Goal: Task Accomplishment & Management: Complete application form

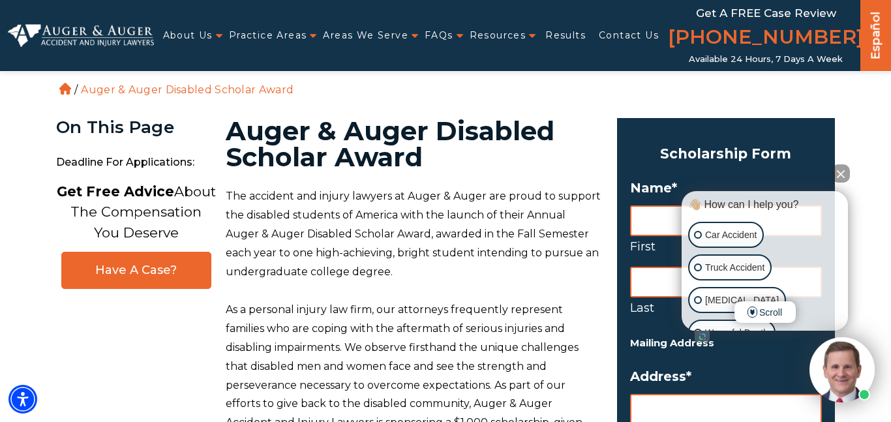
click at [652, 220] on input "First" at bounding box center [726, 220] width 192 height 31
type input "Meagan"
type input "[PERSON_NAME]"
type input "[STREET_ADDRESS]"
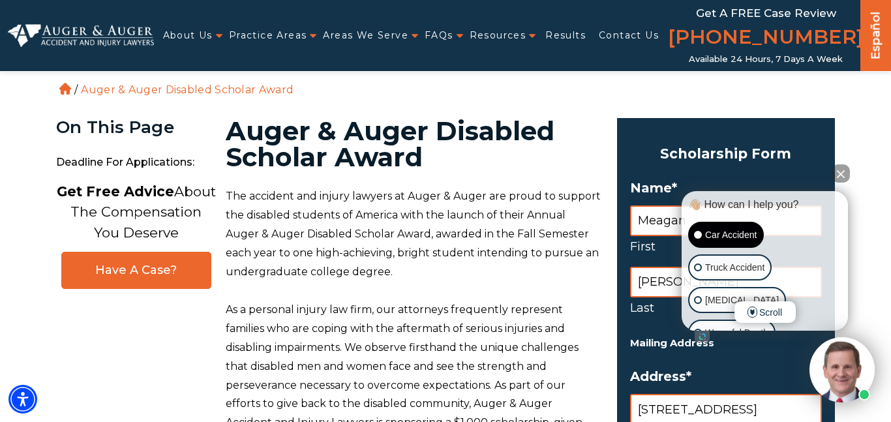
type input "[GEOGRAPHIC_DATA]"
type input "[US_STATE]"
type input "77019"
select select "[GEOGRAPHIC_DATA]"
type input "3463190082"
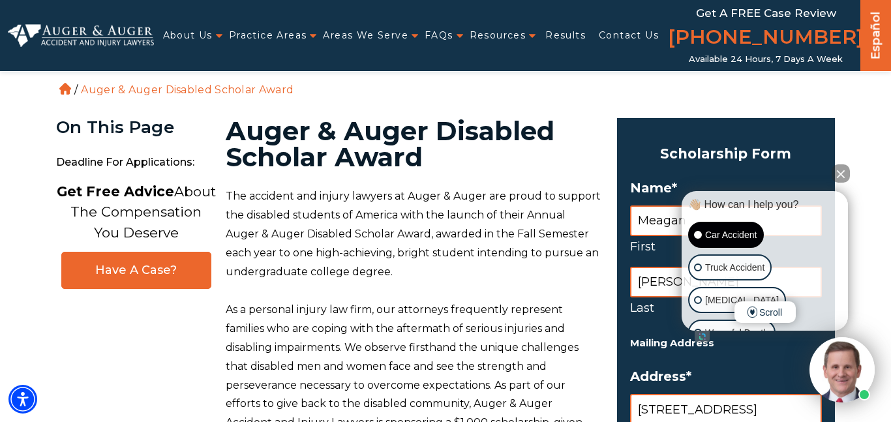
type input "[EMAIL_ADDRESS][DOMAIN_NAME]"
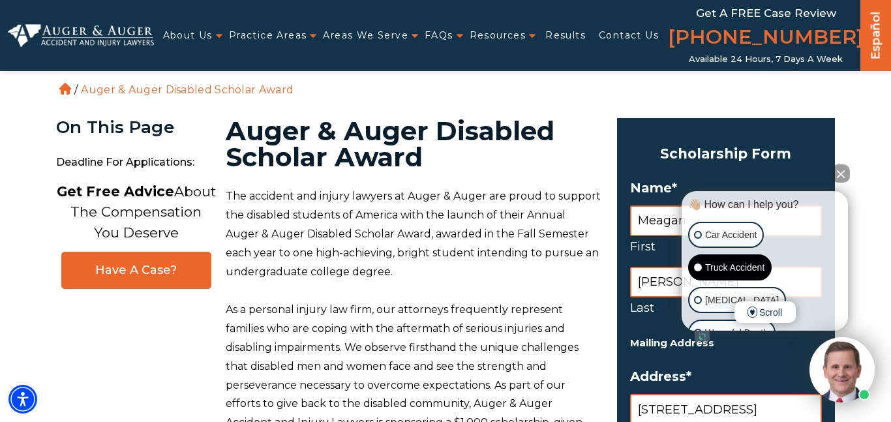
type input "[PHONE_NUMBER]"
click at [841, 174] on button "Close Intaker Chat Widget" at bounding box center [841, 173] width 18 height 18
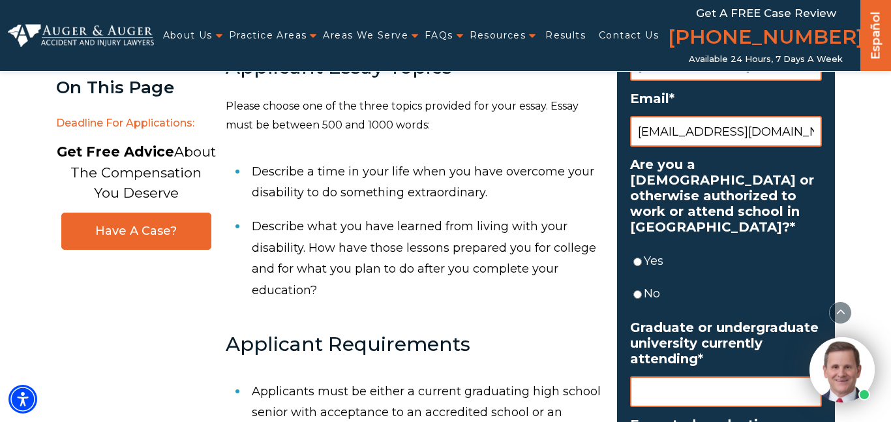
scroll to position [744, 0]
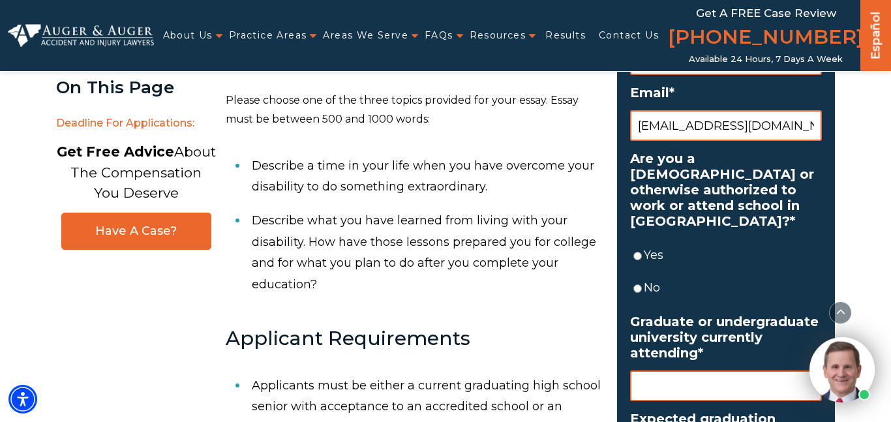
click at [657, 250] on label "Yes" at bounding box center [733, 255] width 178 height 21
click at [642, 250] on input "Yes" at bounding box center [637, 256] width 8 height 31
radio input "true"
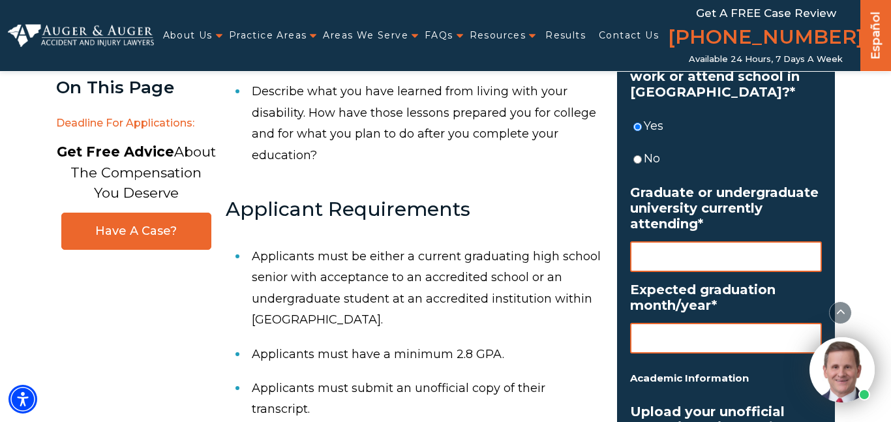
scroll to position [877, 0]
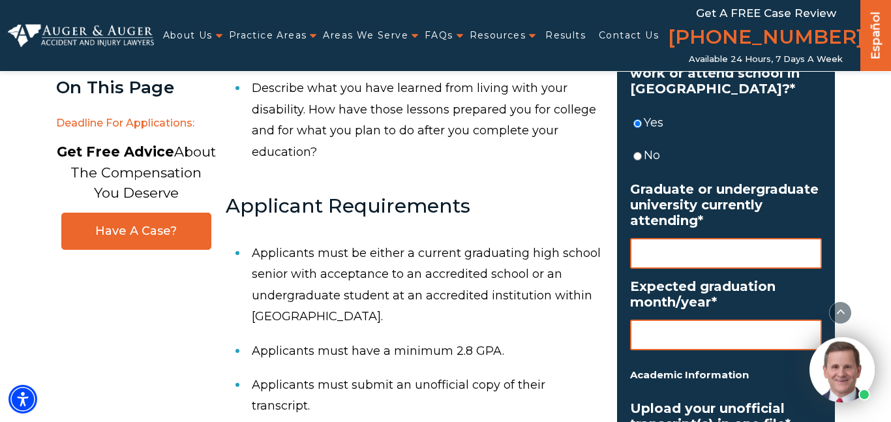
click at [693, 253] on input "Graduate or undergraduate university currently attending *" at bounding box center [726, 253] width 192 height 31
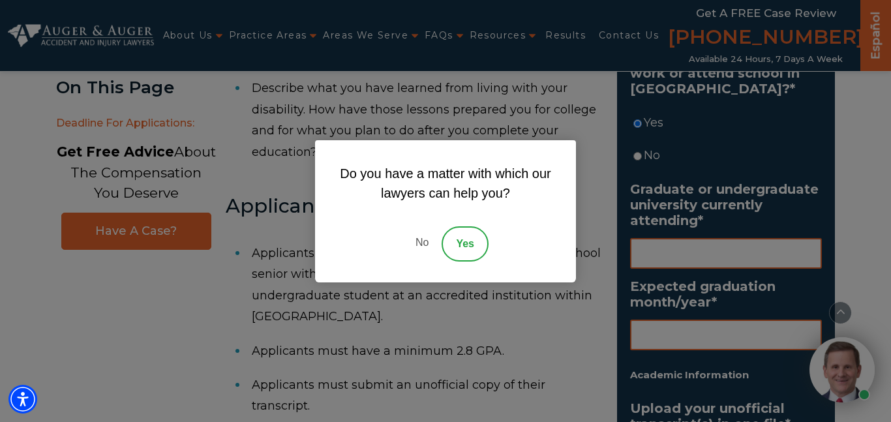
click at [421, 239] on link "No" at bounding box center [421, 243] width 39 height 35
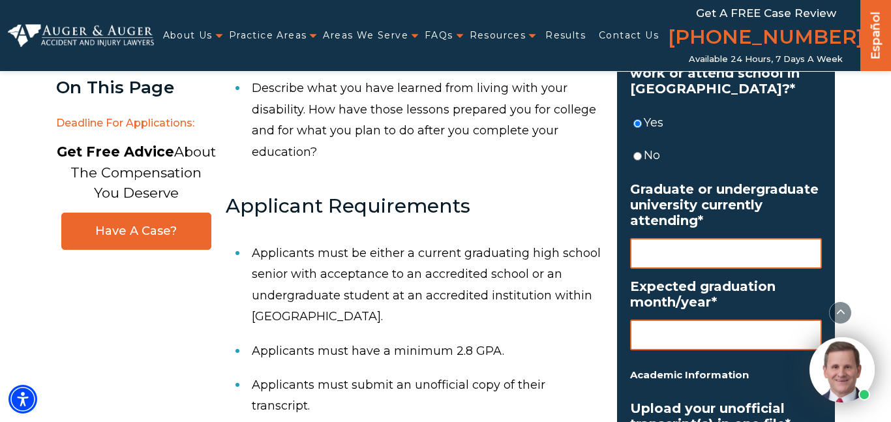
click at [699, 263] on input "Graduate or undergraduate university currently attending *" at bounding box center [726, 253] width 192 height 31
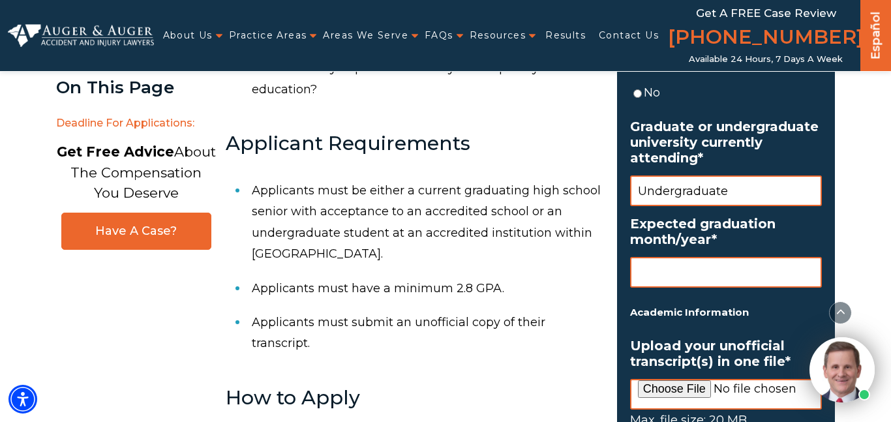
scroll to position [940, 0]
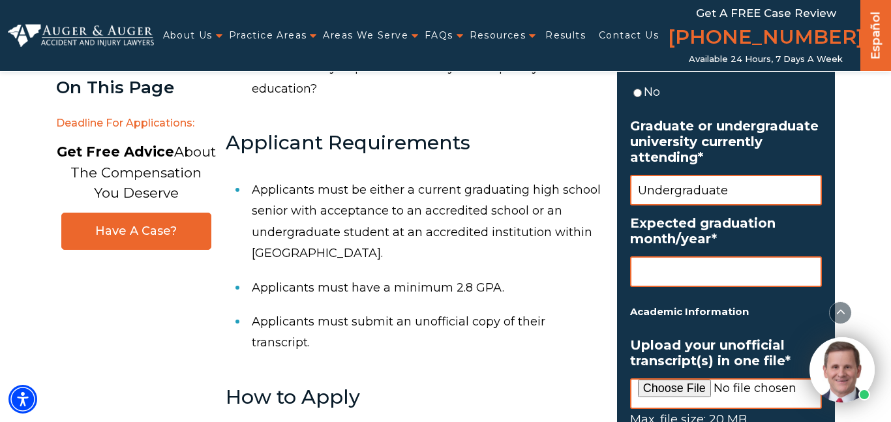
type input "Undergraduate"
click at [708, 267] on input "Expected graduation month/year *" at bounding box center [726, 271] width 192 height 31
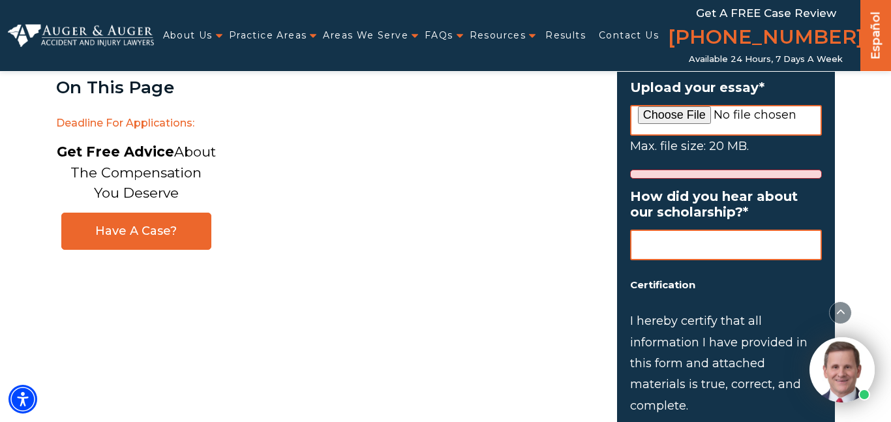
scroll to position [1647, 0]
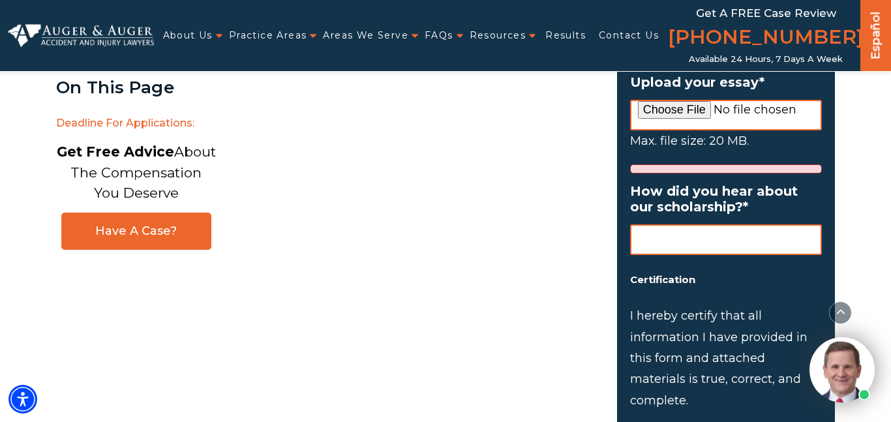
type input "[DATE]"
click at [705, 248] on input "How did you hear about our scholarship? *" at bounding box center [726, 239] width 192 height 31
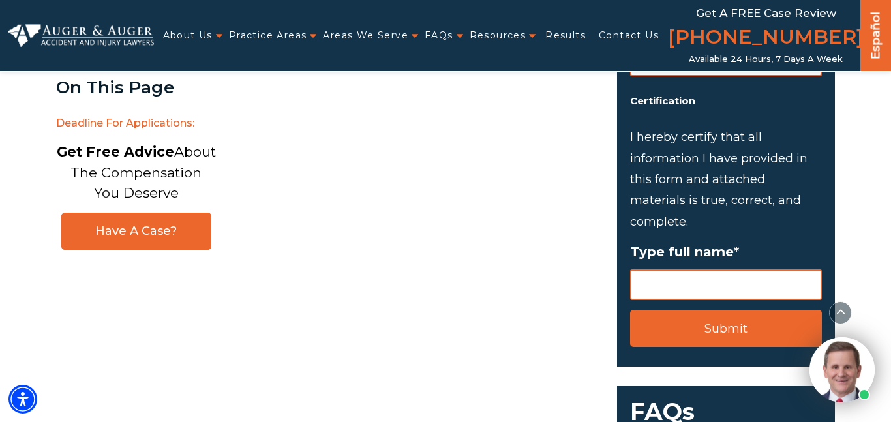
scroll to position [1827, 0]
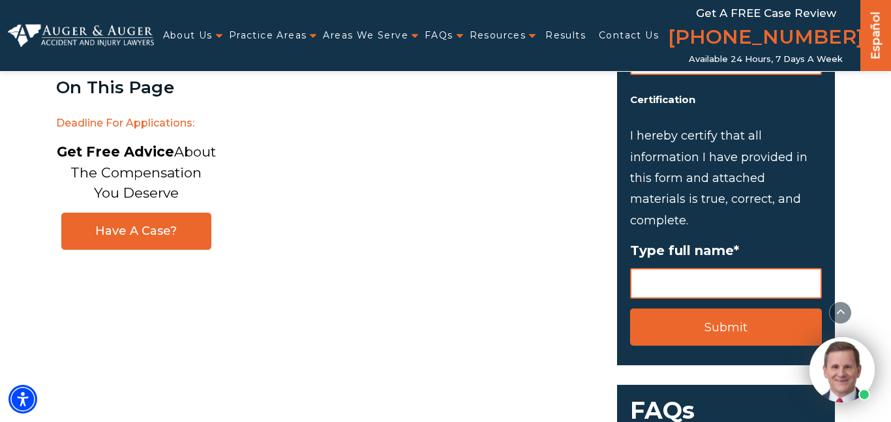
type input "School Advisor"
click at [713, 275] on input "Type full name *" at bounding box center [726, 283] width 192 height 31
type input "[PERSON_NAME]"
